Goal: Task Accomplishment & Management: Use online tool/utility

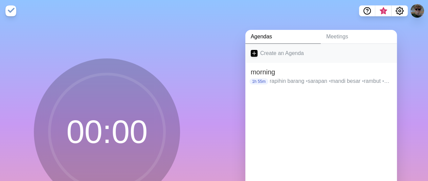
click at [246, 57] on link "Create an Agenda" at bounding box center [322, 53] width 152 height 19
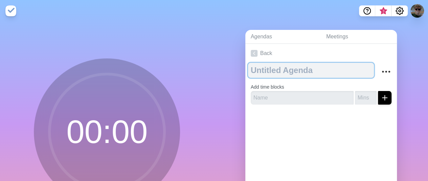
click at [274, 75] on textarea at bounding box center [311, 70] width 126 height 15
type textarea "santui"
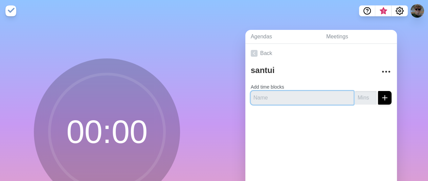
click at [261, 92] on input "text" at bounding box center [302, 98] width 103 height 14
click at [264, 100] on input "text" at bounding box center [302, 98] width 103 height 14
type input "hair wash"
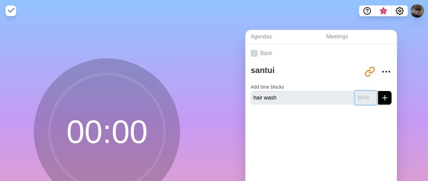
click at [357, 92] on input "number" at bounding box center [366, 98] width 22 height 14
type input "60"
click at [381, 96] on icon "submit" at bounding box center [385, 97] width 8 height 8
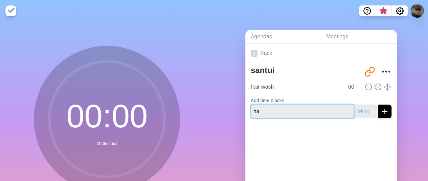
type input "h"
type input "curl train"
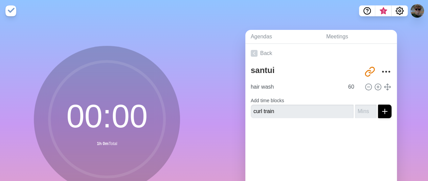
click at [366, 135] on div at bounding box center [322, 136] width 152 height 27
click at [358, 115] on input "number" at bounding box center [366, 111] width 22 height 14
type input "30"
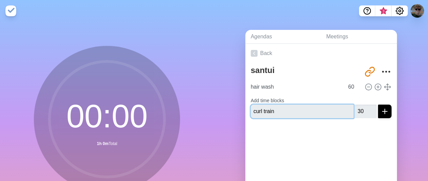
click at [327, 110] on input "curl train" at bounding box center [302, 111] width 103 height 14
type input "curl train"
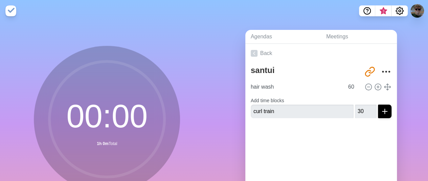
click at [332, 130] on div at bounding box center [322, 136] width 152 height 27
click at [383, 111] on line "submit" at bounding box center [385, 111] width 5 height 0
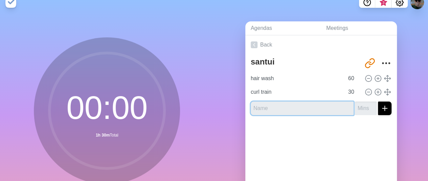
scroll to position [71, 0]
